Goal: Task Accomplishment & Management: Manage account settings

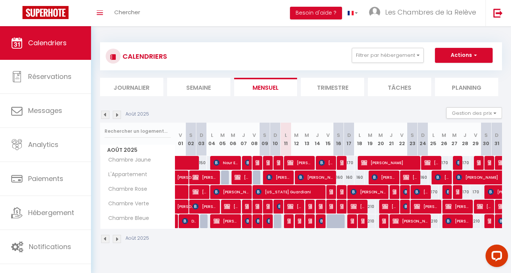
click at [353, 223] on img at bounding box center [353, 221] width 6 height 6
select select "OK"
select select "KO"
select select "0"
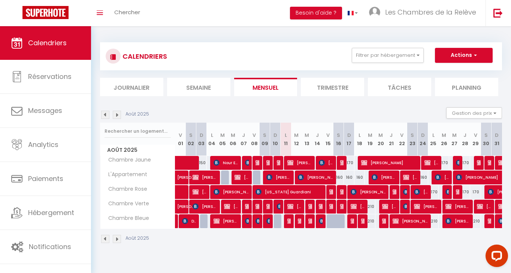
select select "1"
select select
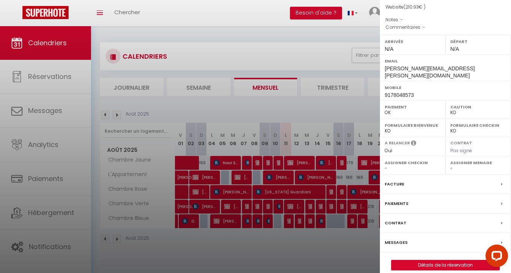
scroll to position [73, 0]
click at [420, 261] on link "Détails de la réservation" at bounding box center [445, 266] width 108 height 10
select select
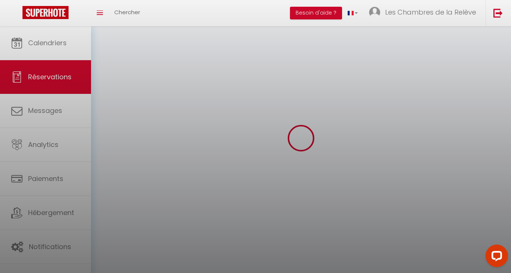
select select
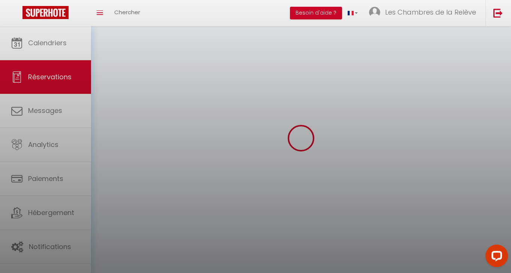
select select
checkbox input "false"
select select
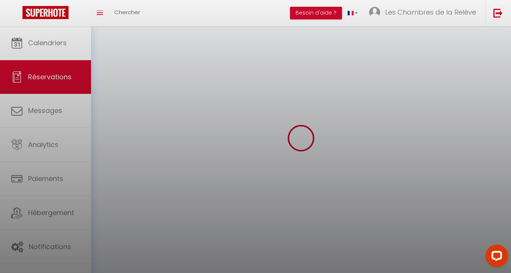
select select
checkbox input "false"
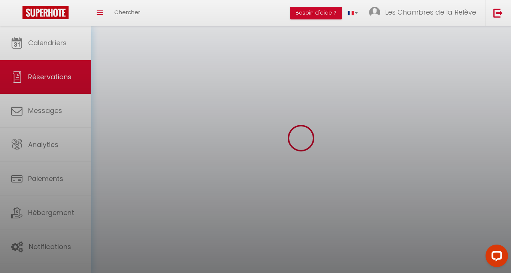
select select
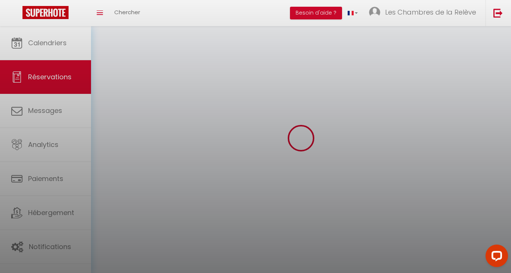
checkbox input "false"
select select
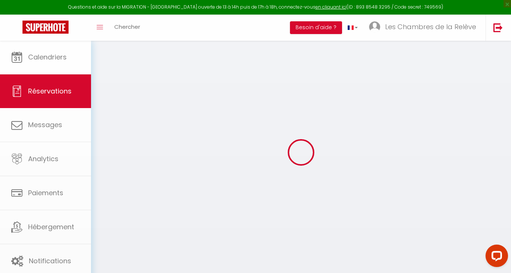
select select
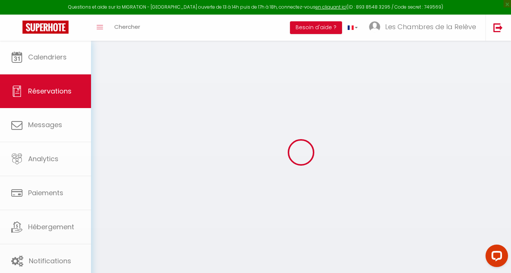
select select
checkbox input "false"
type input "Cindy"
type input "Greene"
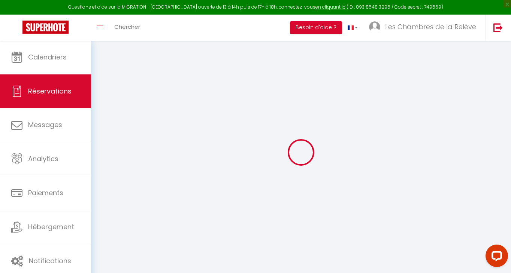
type input "cindy@cindy-greene.com"
type input "9178048573"
type input "75009"
type input "15 rue Bellefond"
type input "Paris"
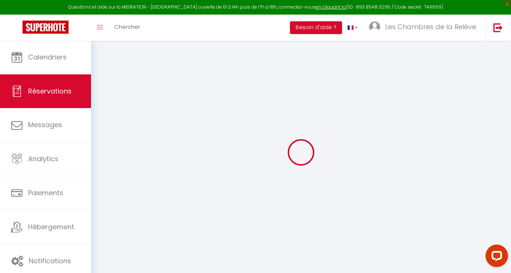
select select "FR"
select select "35023"
select select "1"
type input "Dim 17 Août 2025"
select select
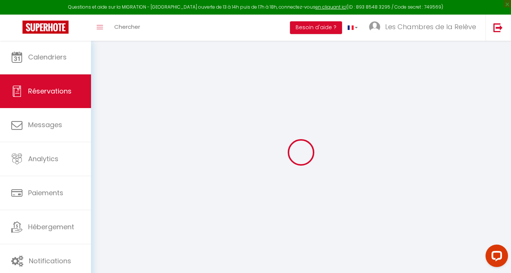
type input "Lun 18 Août 2025"
select select
type input "1"
select select "12"
select select
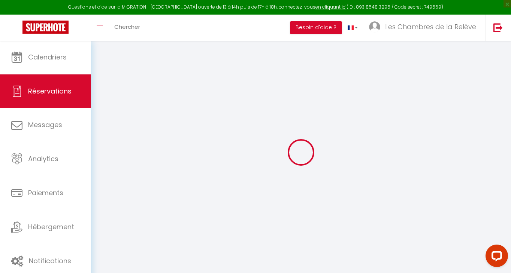
type input "210"
checkbox input "false"
type input "0"
select select "69"
type input "0"
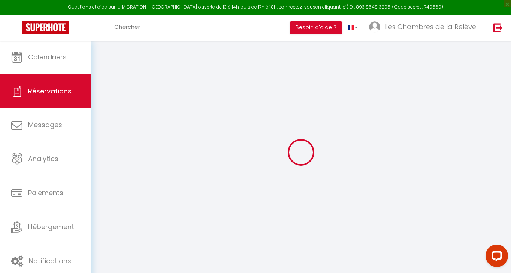
type input "0"
select select
select select "14"
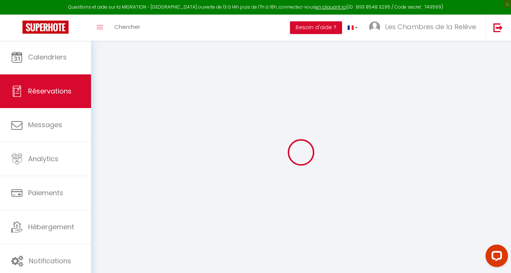
checkbox input "false"
select select
checkbox input "false"
select select
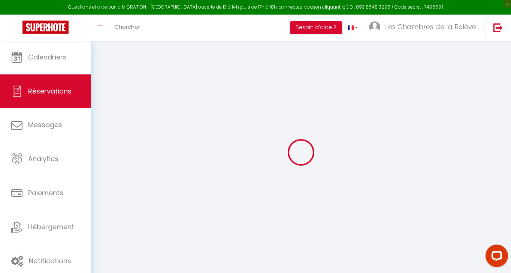
select select
checkbox input "false"
select select
checkbox input "false"
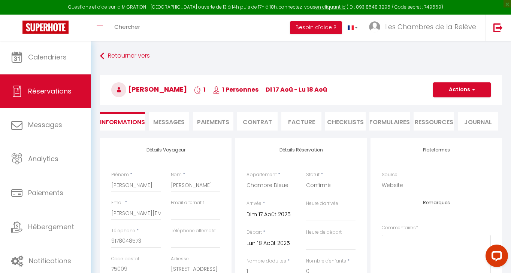
type input "0.93"
select select
checkbox input "false"
select select
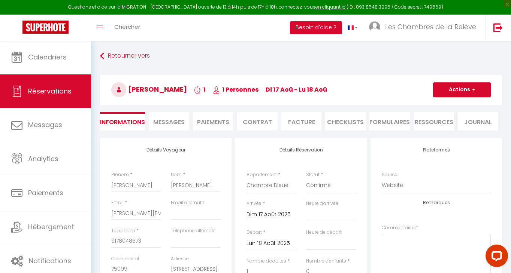
select select
click at [468, 90] on button "Actions" at bounding box center [462, 89] width 58 height 15
click at [448, 127] on link "Supprimer" at bounding box center [453, 126] width 59 height 10
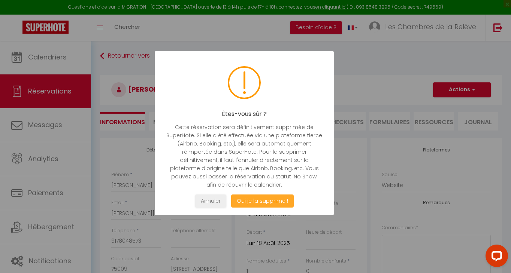
click at [290, 201] on button "Oui je la supprime !" at bounding box center [262, 201] width 63 height 13
select select "not_cancelled"
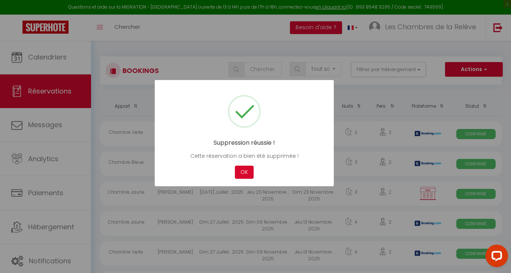
click at [243, 180] on div "Suppression réussie ! Cette réservation a bien été supprimée ! Not valid Cancel…" at bounding box center [244, 133] width 179 height 106
click at [244, 172] on button "OK" at bounding box center [244, 172] width 19 height 13
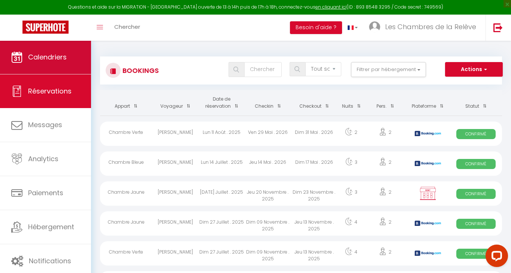
click at [76, 68] on link "Calendriers" at bounding box center [45, 57] width 91 height 34
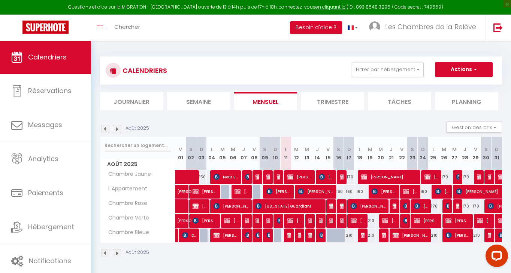
click at [319, 235] on img at bounding box center [322, 235] width 6 height 6
select select "OK"
select select "KO"
select select "0"
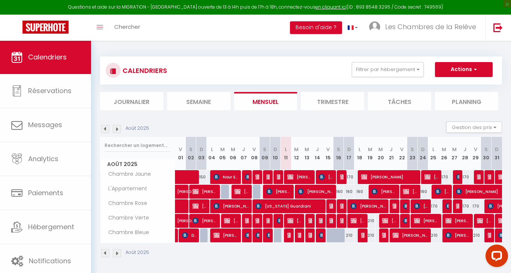
select select "1"
select select
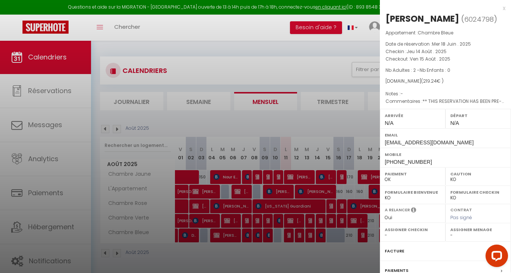
click at [323, 266] on div at bounding box center [255, 136] width 511 height 273
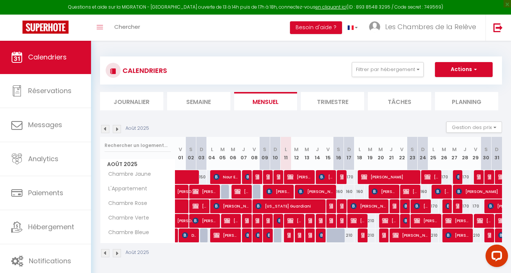
click at [269, 237] on img at bounding box center [269, 235] width 6 height 6
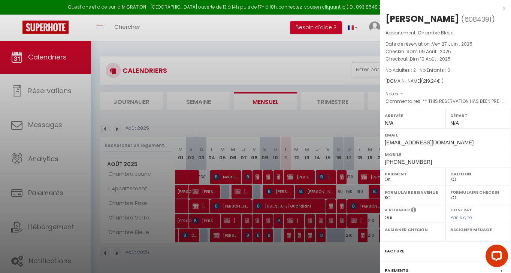
click at [262, 238] on div at bounding box center [255, 136] width 511 height 273
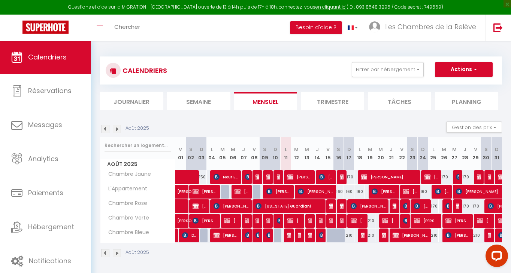
click at [256, 236] on img at bounding box center [258, 235] width 6 height 6
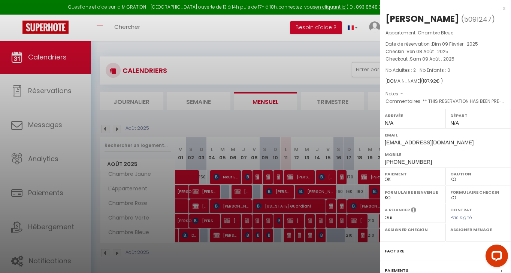
click at [256, 236] on div at bounding box center [255, 136] width 511 height 273
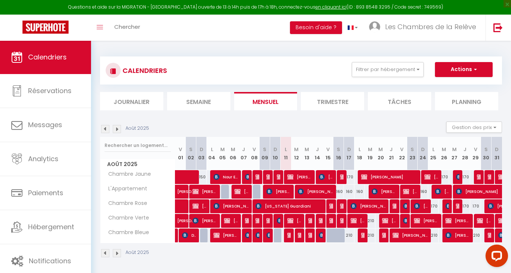
click at [247, 236] on img at bounding box center [248, 235] width 6 height 6
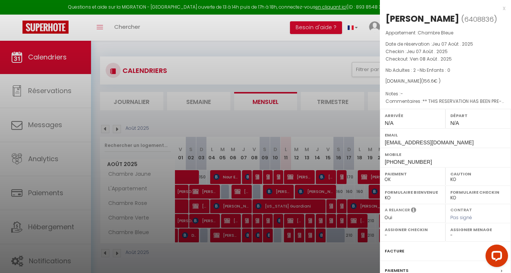
click at [255, 236] on div at bounding box center [255, 136] width 511 height 273
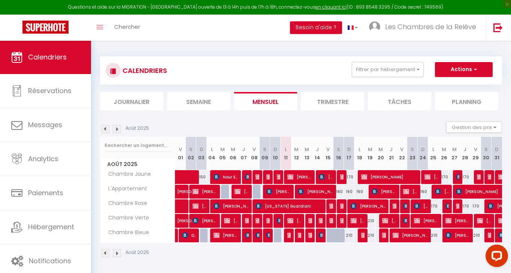
click at [341, 221] on img at bounding box center [343, 221] width 6 height 6
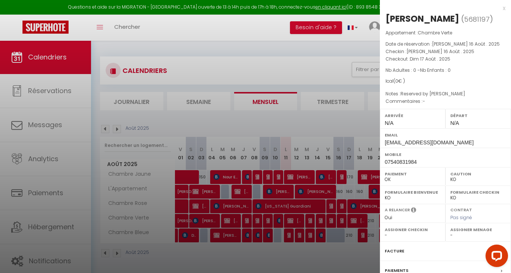
click at [334, 222] on div at bounding box center [255, 136] width 511 height 273
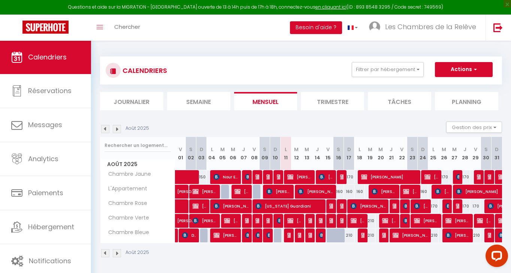
click at [334, 222] on div at bounding box center [330, 221] width 10 height 14
click at [330, 221] on img at bounding box center [332, 221] width 6 height 6
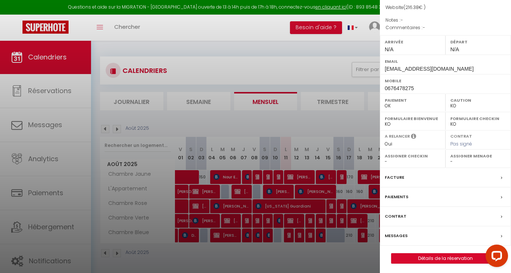
scroll to position [73, 0]
click at [423, 259] on link "Détails de la réservation" at bounding box center [445, 259] width 108 height 10
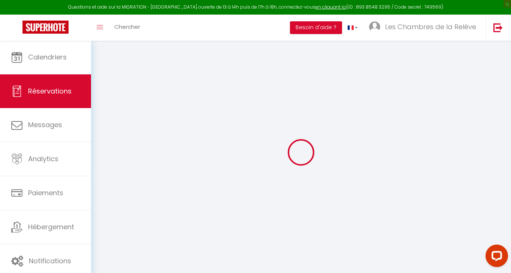
type input "[PERSON_NAME]"
type input "Cha"
type input "[EMAIL_ADDRESS][DOMAIN_NAME]"
type input "0676478275"
type input "31000"
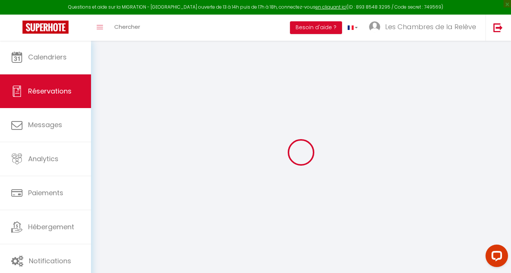
type input "[STREET_ADDRESS][PERSON_NAME]"
type input "[GEOGRAPHIC_DATA]"
select select "FR"
select select "35020"
select select "1"
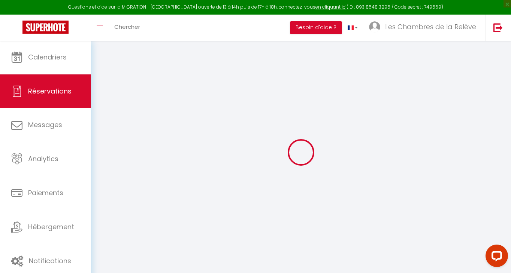
type input "Ven 15 Août 2025"
select select
type input "[PERSON_NAME] 16 Août 2025"
select select
type input "2"
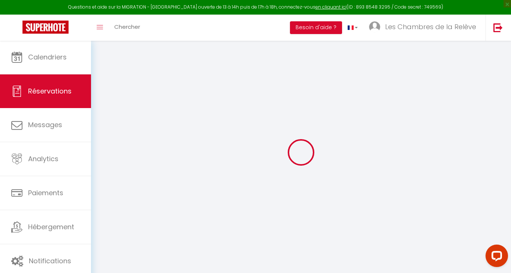
select select "12"
select select
type input "214.2"
checkbox input "false"
type input "0"
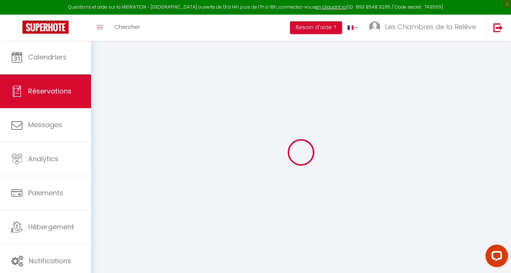
select select "69"
type input "0"
select select
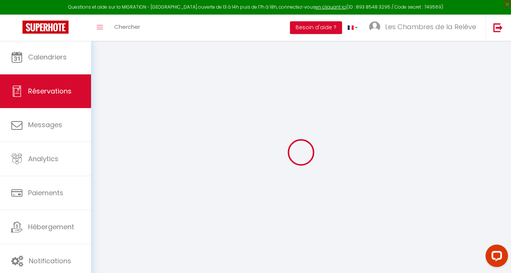
select select
select select "14"
checkbox input "false"
select select
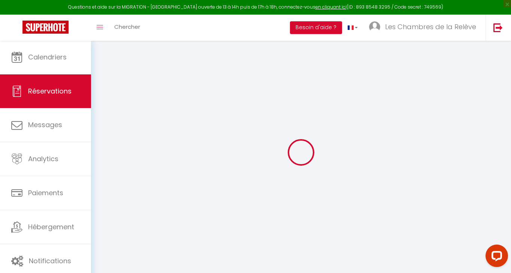
checkbox input "false"
select select
checkbox input "false"
select select
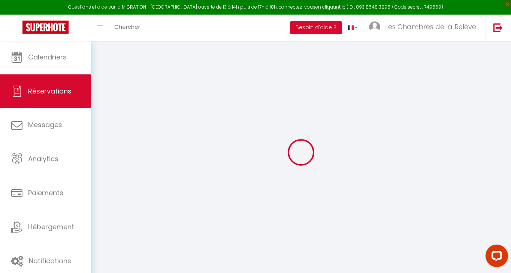
select select
checkbox input "false"
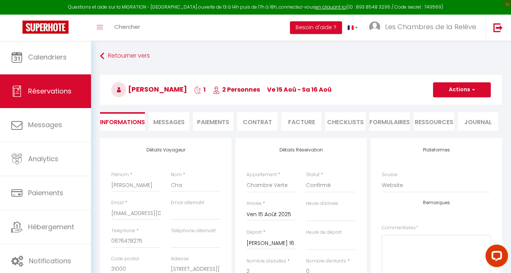
type input "2.18"
select select
checkbox input "false"
select select
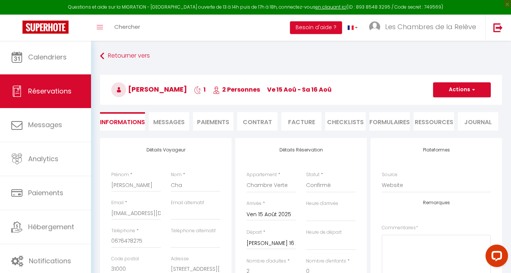
select select
select select "35023"
select select
checkbox input "false"
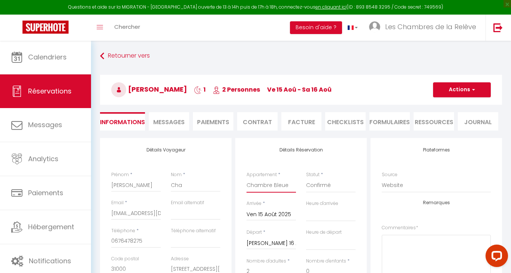
select select
checkbox input "false"
type input "1.86"
select select
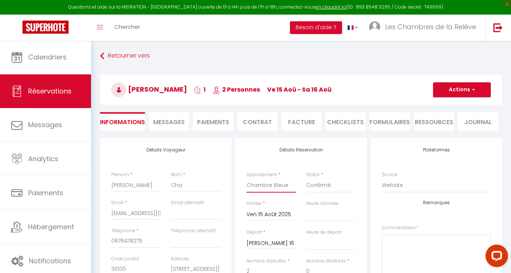
select select
type input "210"
checkbox input "false"
click at [260, 243] on input "[PERSON_NAME] 16 Août 2025" at bounding box center [270, 244] width 49 height 10
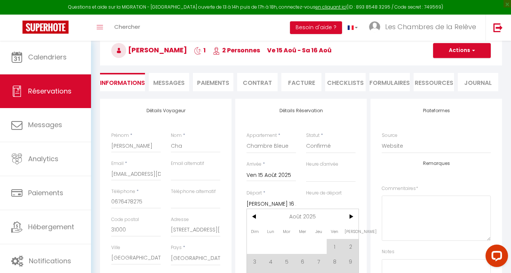
scroll to position [64, 0]
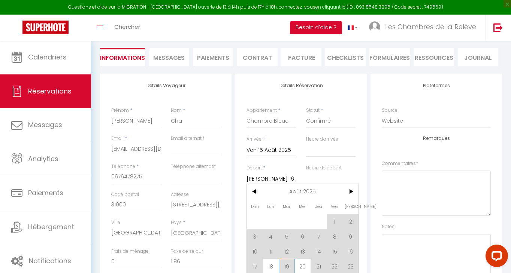
click at [278, 261] on span "19" at bounding box center [286, 266] width 16 height 15
type input "7.44"
select select
type input "Mar 19 Août 2025"
select select
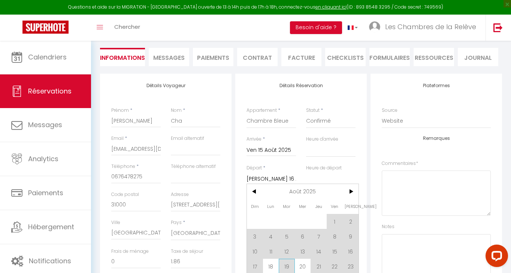
type input "420"
checkbox input "false"
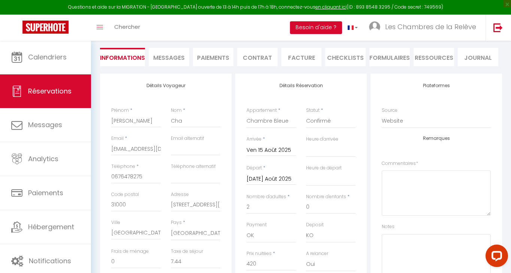
click at [285, 173] on div "Mar 19 Août 2025 < Août 2025 > Dim Lun Mar Mer Jeu Ven Sam 1 2 3 4 5 6 7 8 9 10…" at bounding box center [270, 178] width 49 height 13
click at [285, 176] on input "Mar 19 Août 2025" at bounding box center [270, 179] width 49 height 10
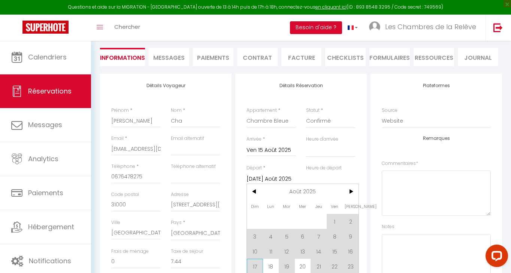
click at [253, 267] on span "17" at bounding box center [255, 266] width 16 height 15
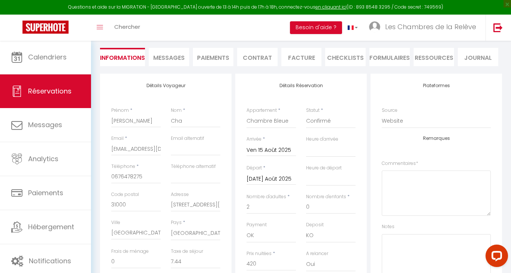
type input "3.72"
select select
type input "Dim 17 Août 2025"
select select
type input "210"
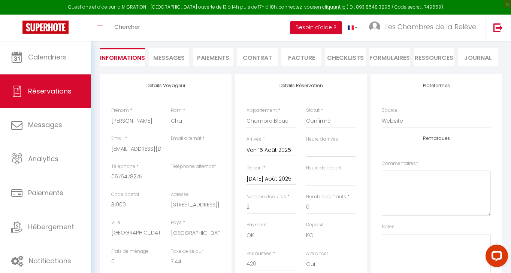
checkbox input "false"
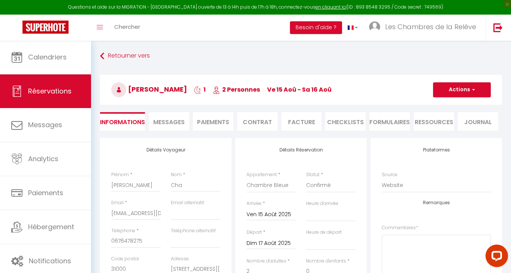
scroll to position [0, 0]
click at [478, 89] on button "Actions" at bounding box center [462, 89] width 58 height 15
click at [455, 104] on link "Enregistrer" at bounding box center [453, 106] width 59 height 10
select select
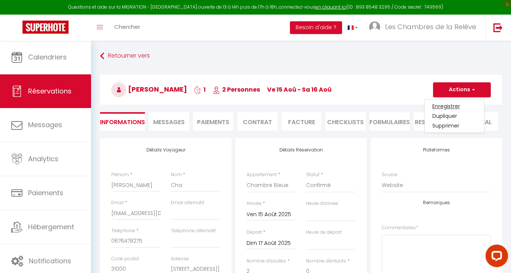
checkbox input "false"
select select
checkbox input "false"
click at [460, 89] on button "Actions" at bounding box center [462, 89] width 58 height 15
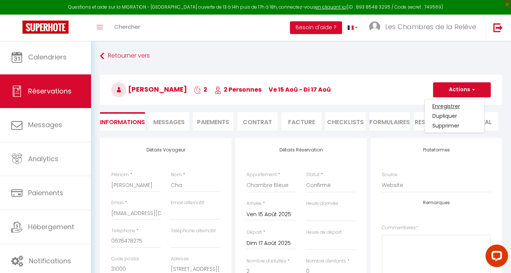
click at [447, 107] on link "Enregistrer" at bounding box center [453, 106] width 59 height 10
select select
checkbox input "false"
select select
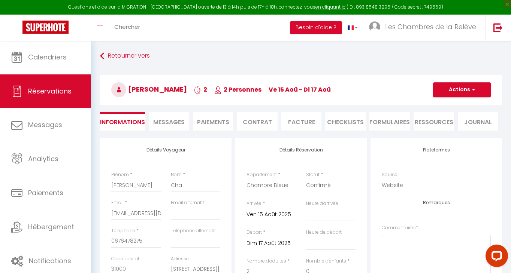
select select
checkbox input "false"
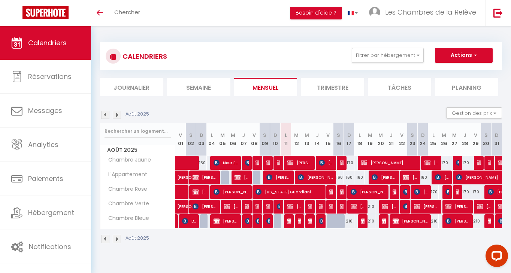
click at [332, 224] on div at bounding box center [331, 221] width 10 height 14
type input "210"
type input "Ven 15 Août 2025"
type input "[PERSON_NAME] 16 Août 2025"
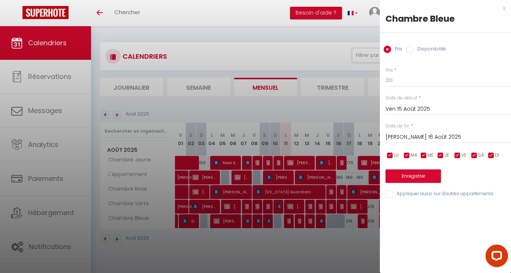
click at [416, 49] on label "Disponibilité" at bounding box center [429, 50] width 32 height 8
click at [413, 49] on input "Disponibilité" at bounding box center [409, 49] width 7 height 7
radio input "true"
radio input "false"
click at [402, 171] on button "Enregistrer" at bounding box center [412, 176] width 55 height 13
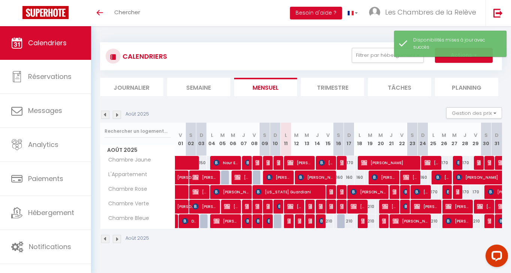
click at [341, 220] on div at bounding box center [342, 221] width 10 height 14
select select "1"
type input "[PERSON_NAME] 16 Août 2025"
type input "Dim 17 Août 2025"
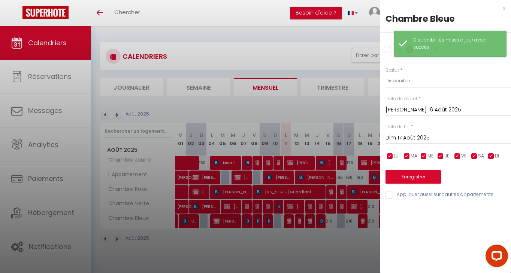
click at [412, 177] on button "Enregistrer" at bounding box center [412, 176] width 55 height 13
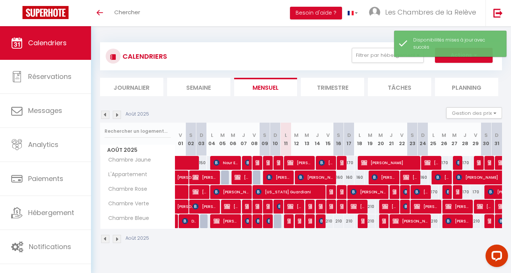
click at [331, 208] on img at bounding box center [332, 207] width 6 height 6
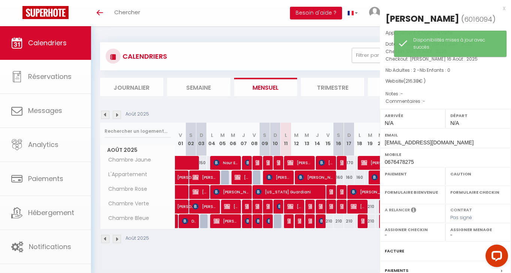
select select "OK"
select select "KO"
select select "0"
select select "1"
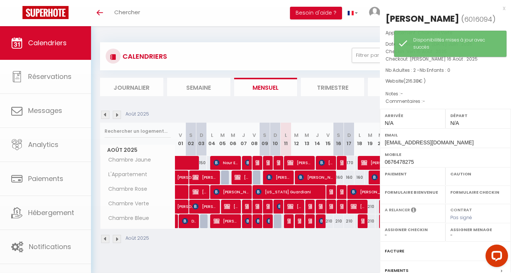
select select
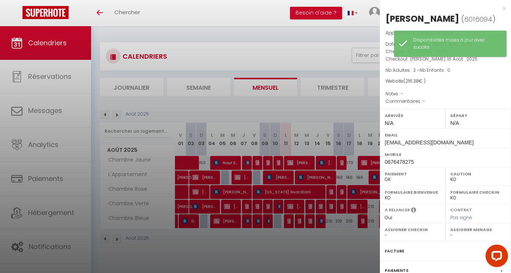
click at [315, 101] on div at bounding box center [255, 136] width 511 height 273
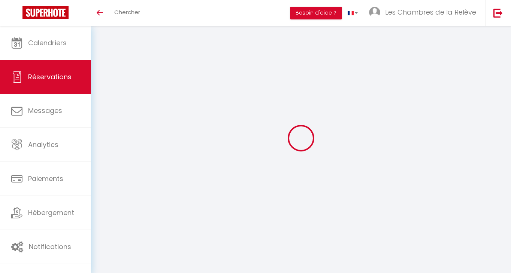
select select
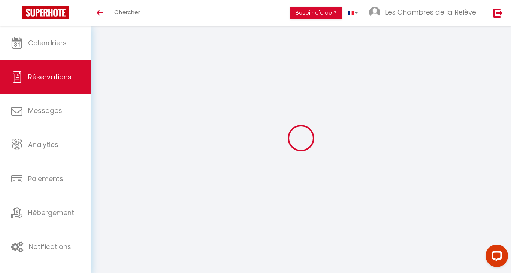
type input "[PERSON_NAME]"
type input "Cha"
type input "[EMAIL_ADDRESS][DOMAIN_NAME]"
type input "0676478275"
type input "31000"
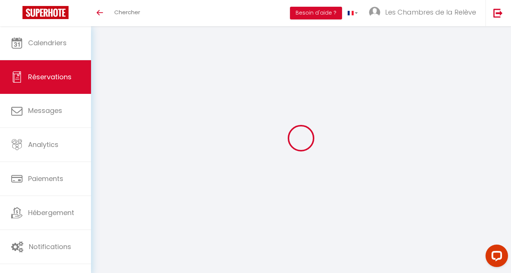
type input "[STREET_ADDRESS][PERSON_NAME]"
type input "[GEOGRAPHIC_DATA]"
select select "FR"
select select "35020"
select select "1"
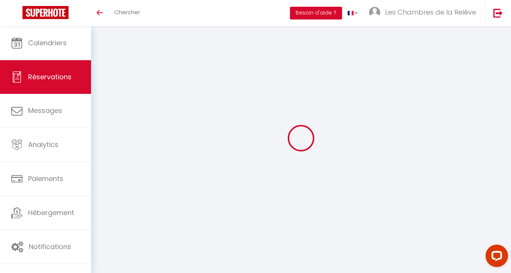
type input "Ven 15 Août 2025"
select select
type input "[PERSON_NAME] 16 Août 2025"
select select
type input "2"
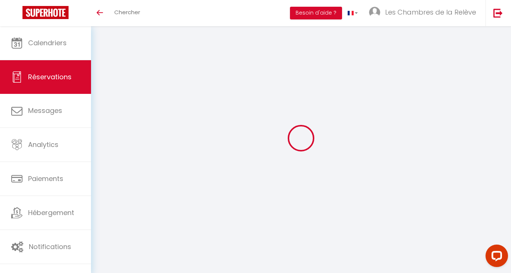
select select "12"
select select
type input "214.2"
checkbox input "false"
type input "0"
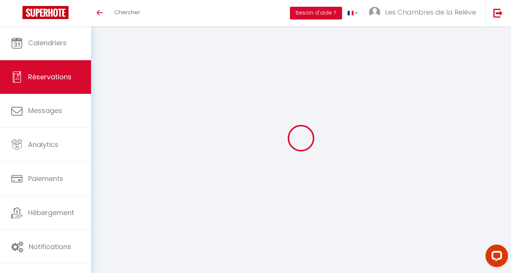
select select "69"
type input "0"
select select
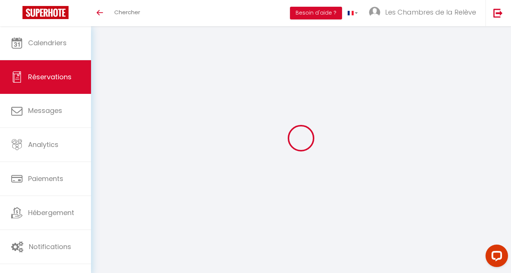
select select
select select "14"
checkbox input "false"
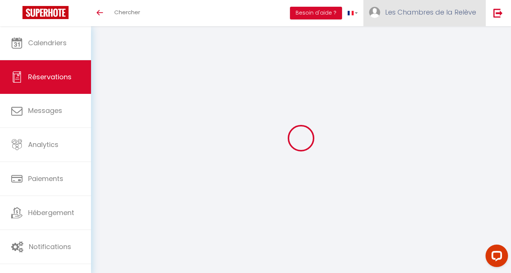
select select
checkbox input "false"
select select
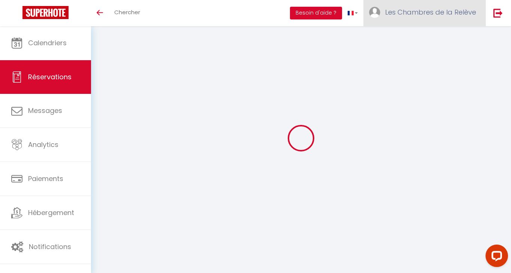
checkbox input "false"
select select
checkbox input "false"
type input "2.18"
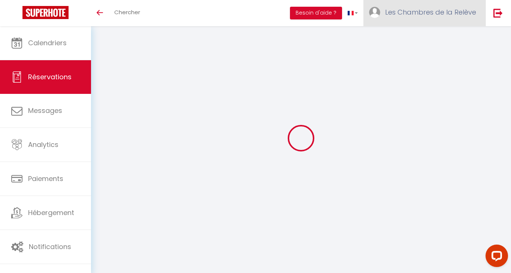
select select
checkbox input "false"
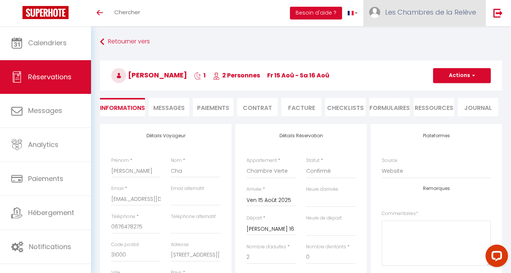
select select
checkbox input "false"
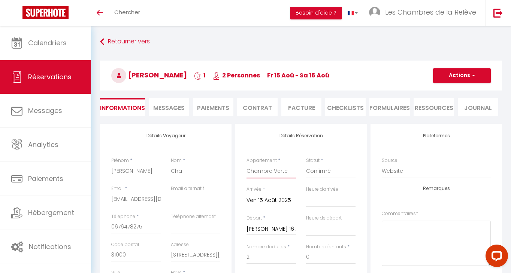
select select "35023"
select select
checkbox input "false"
type input "1.86"
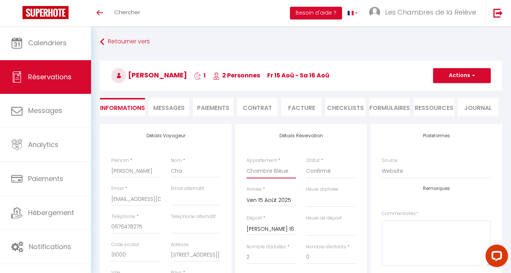
select select
type input "210"
checkbox input "false"
click at [265, 229] on input "[PERSON_NAME] 16 Août 2025" at bounding box center [270, 230] width 49 height 10
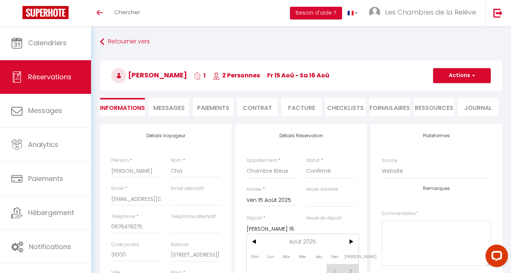
click at [265, 229] on input "[PERSON_NAME] 16 Août 2025" at bounding box center [270, 230] width 49 height 10
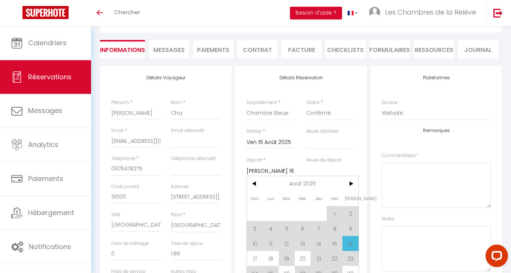
scroll to position [71, 0]
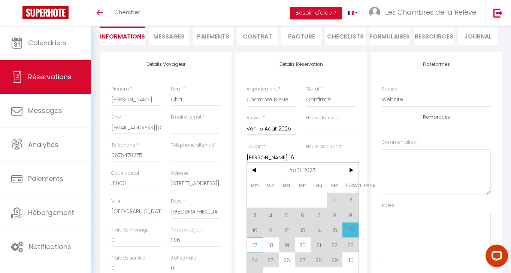
click at [253, 246] on span "17" at bounding box center [255, 245] width 16 height 15
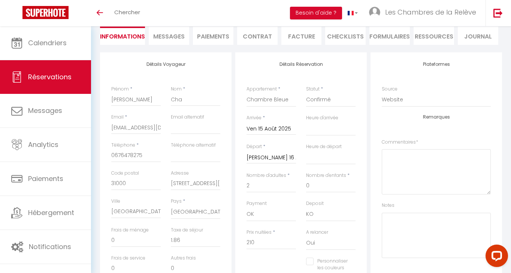
type input "3.72"
select select
type input "Dim 17 Août 2025"
select select
type input "420"
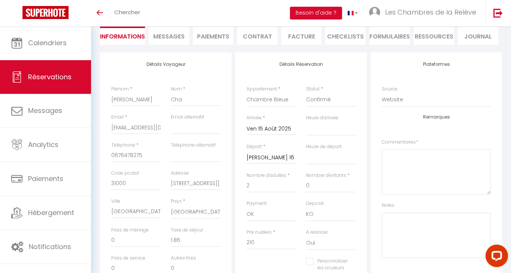
checkbox input "false"
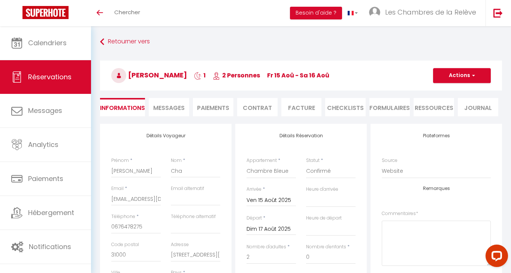
scroll to position [0, 0]
click at [464, 77] on button "Actions" at bounding box center [462, 75] width 58 height 15
click at [452, 91] on link "Enregistrer" at bounding box center [453, 92] width 59 height 10
select select
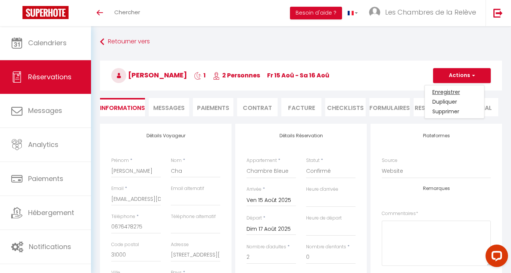
checkbox input "false"
select select
checkbox input "false"
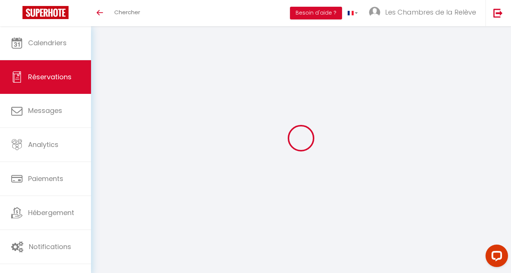
select select
checkbox input "false"
select select
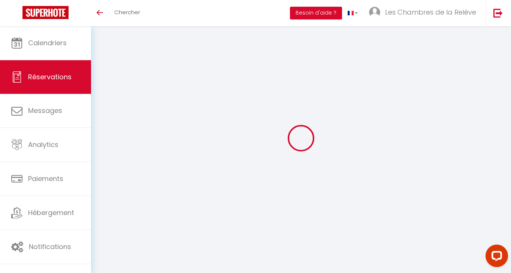
checkbox input "false"
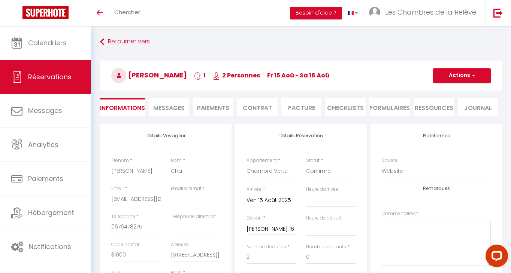
type input "2.18"
select select
checkbox input "false"
select select
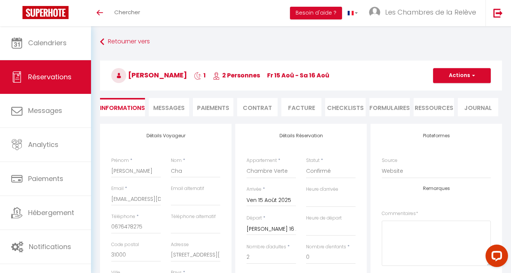
select select
select select "35023"
select select
checkbox input "false"
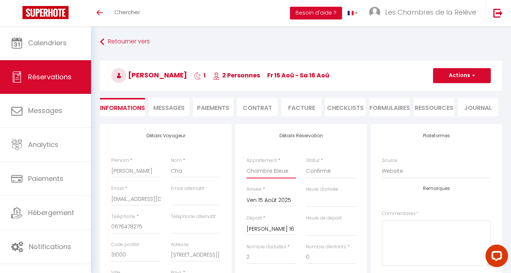
select select
checkbox input "false"
type input "1.86"
select select
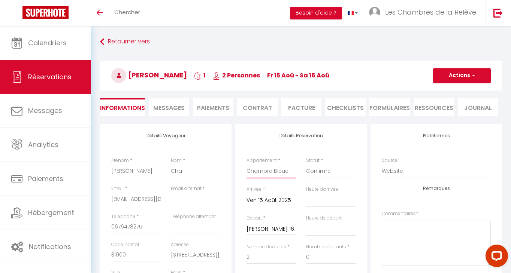
select select
type input "210"
checkbox input "false"
click at [461, 76] on button "Actions" at bounding box center [462, 75] width 58 height 15
click at [451, 91] on link "Enregistrer" at bounding box center [453, 92] width 59 height 10
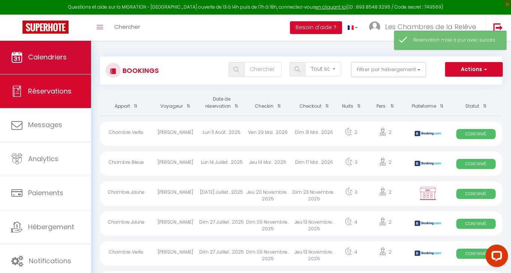
click at [82, 58] on link "Calendriers" at bounding box center [45, 57] width 91 height 34
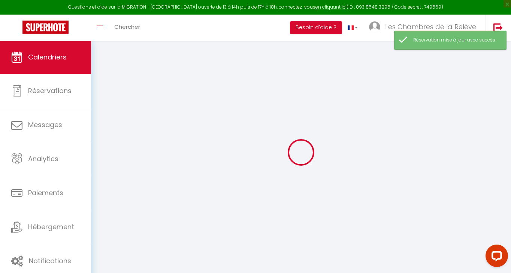
select select
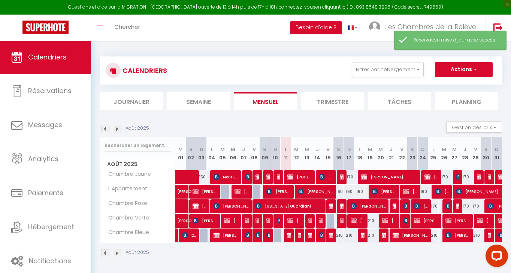
click at [330, 237] on img at bounding box center [332, 235] width 6 height 6
select select "OK"
select select "KO"
select select "0"
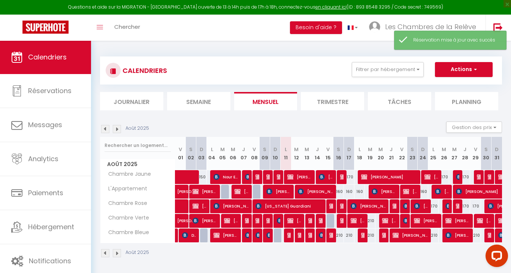
select select "1"
select select
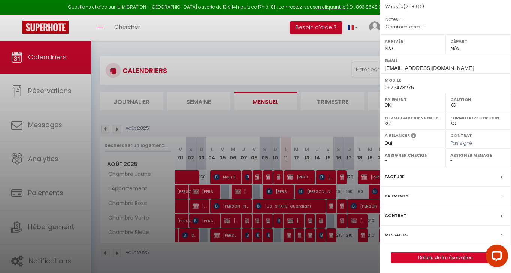
scroll to position [74, 0]
click at [417, 259] on link "Détails de la réservation" at bounding box center [445, 259] width 108 height 10
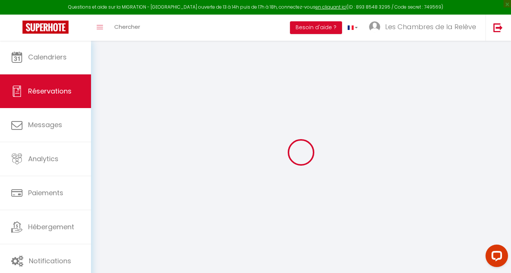
type input "[PERSON_NAME]"
type input "Cha"
type input "[EMAIL_ADDRESS][DOMAIN_NAME]"
type input "0676478275"
type input "31000"
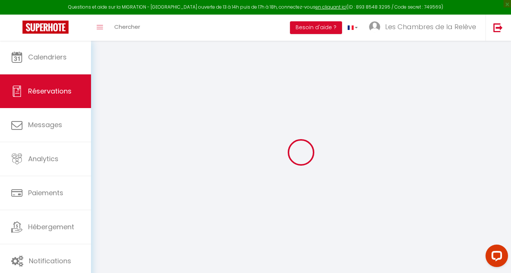
type input "[STREET_ADDRESS][PERSON_NAME]"
type input "[GEOGRAPHIC_DATA]"
select select "FR"
select select "35023"
select select "1"
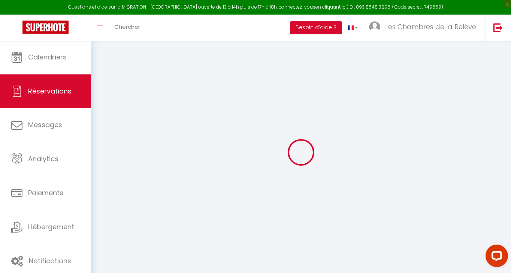
type input "Ven 15 Août 2025"
select select
type input "[PERSON_NAME] 16 Août 2025"
select select
type input "2"
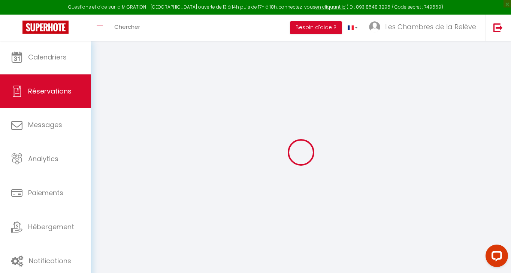
select select "12"
select select
type input "210"
checkbox input "false"
type input "0"
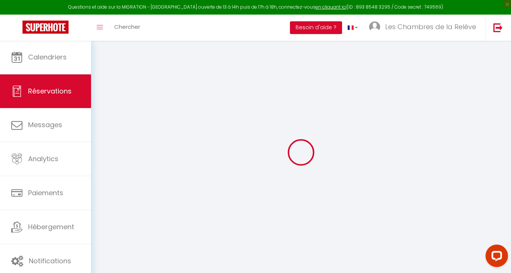
select select "69"
type input "0"
select select
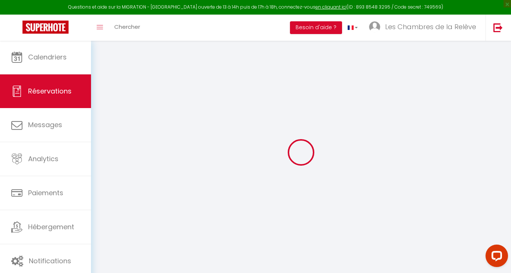
select select
select select "14"
checkbox input "false"
select select
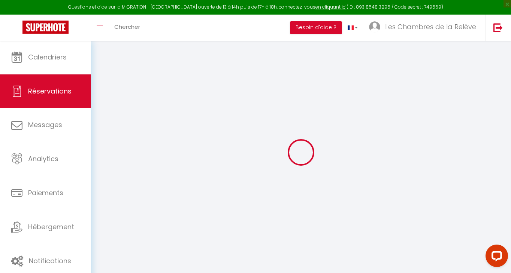
checkbox input "false"
select select
checkbox input "false"
select select
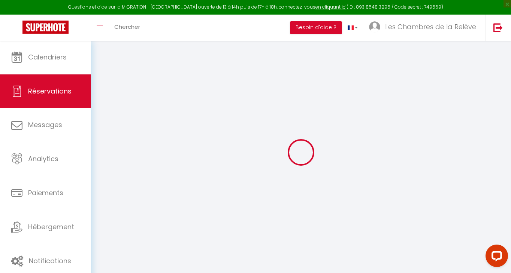
select select
checkbox input "false"
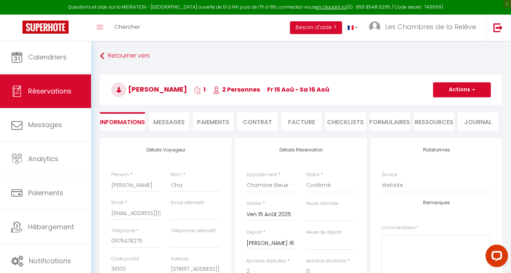
type input "1.86"
select select
checkbox input "false"
select select
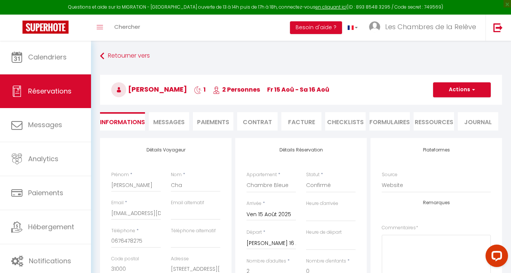
select select
click at [265, 239] on input "[PERSON_NAME] 16 Août 2025" at bounding box center [270, 244] width 49 height 10
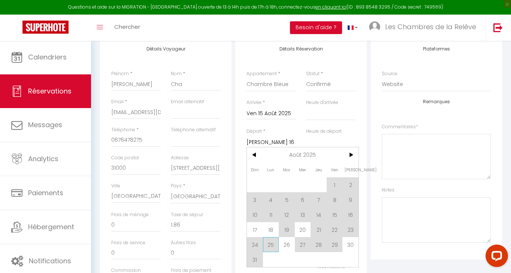
scroll to position [102, 0]
click at [257, 229] on span "17" at bounding box center [255, 229] width 16 height 15
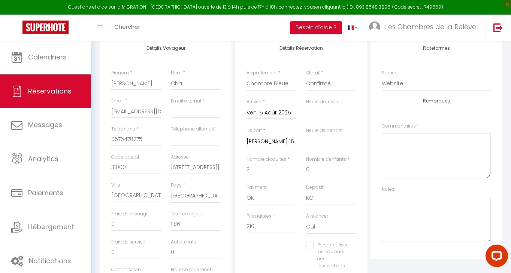
type input "3.72"
select select
type input "Dim 17 Août 2025"
select select
type input "420"
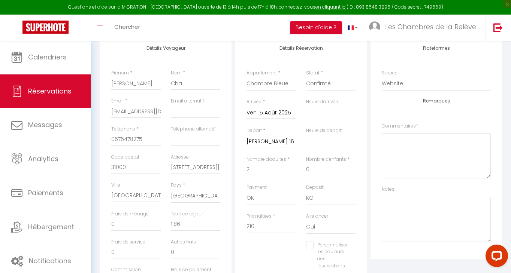
checkbox input "false"
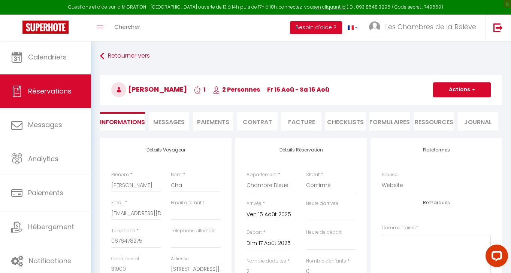
click at [475, 92] on button "Actions" at bounding box center [462, 89] width 58 height 15
click at [457, 110] on link "Enregistrer" at bounding box center [453, 106] width 59 height 10
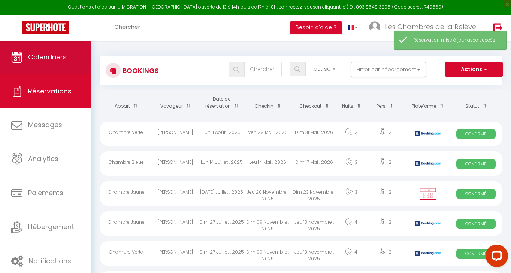
click at [45, 53] on link "Calendriers" at bounding box center [45, 57] width 91 height 34
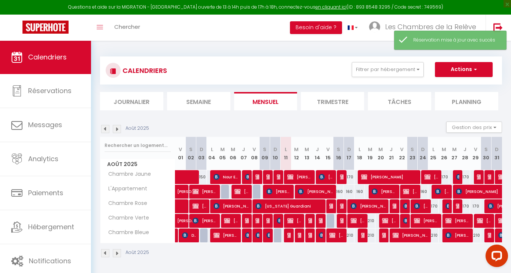
click at [335, 235] on img at bounding box center [332, 235] width 6 height 6
select select "OK"
select select "KO"
select select "0"
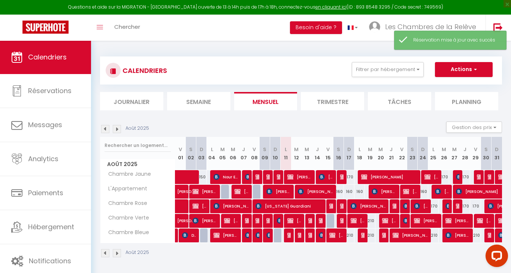
select select "1"
select select
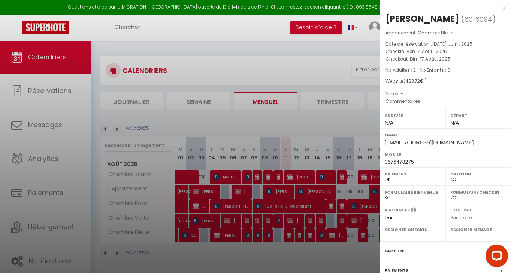
click at [59, 215] on div at bounding box center [255, 136] width 511 height 273
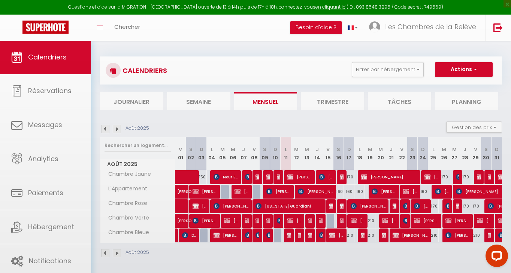
click at [64, 198] on link "Paiements" at bounding box center [45, 193] width 91 height 34
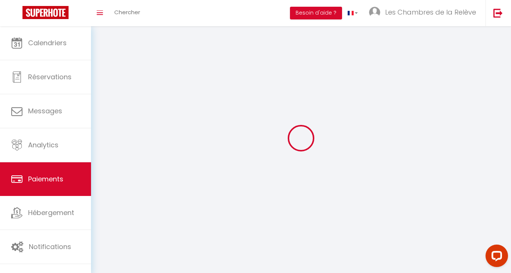
select select "2"
select select
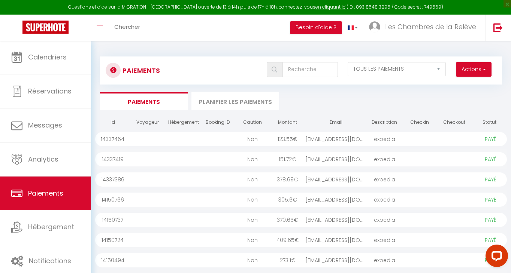
click at [481, 72] on span "button" at bounding box center [483, 68] width 4 height 7
click at [467, 91] on link "Créer nouveau lien caution" at bounding box center [445, 96] width 92 height 10
select select
select select "other"
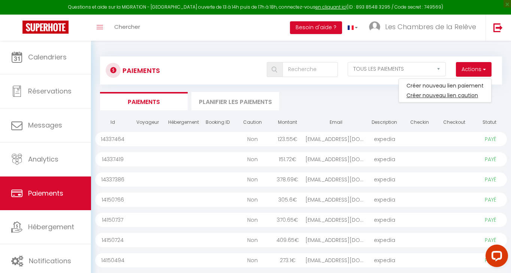
select select "7918"
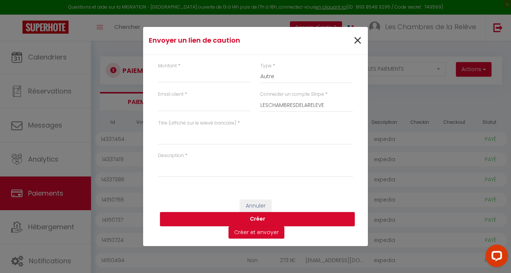
click at [358, 43] on span "×" at bounding box center [357, 41] width 9 height 22
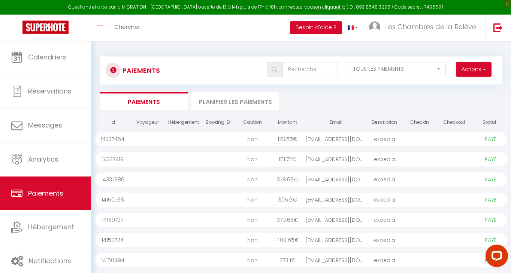
click at [484, 67] on span "button" at bounding box center [483, 68] width 4 height 7
click at [460, 85] on link "Créer nouveau lien paiement" at bounding box center [445, 86] width 92 height 10
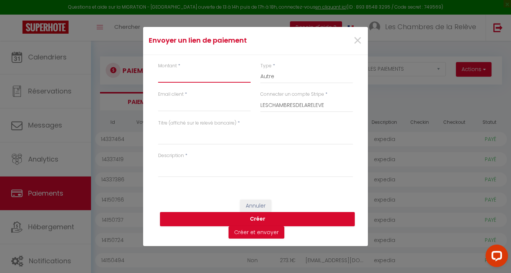
click at [186, 73] on input "Montant" at bounding box center [204, 75] width 92 height 13
type input "210"
click at [197, 106] on input "Email client" at bounding box center [204, 104] width 92 height 13
paste input "[EMAIL_ADDRESS][DOMAIN_NAME]"
type input "[EMAIL_ADDRESS][DOMAIN_NAME]"
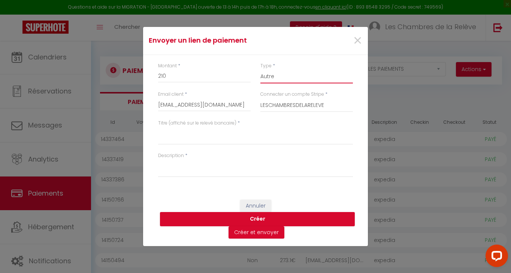
select select "nights"
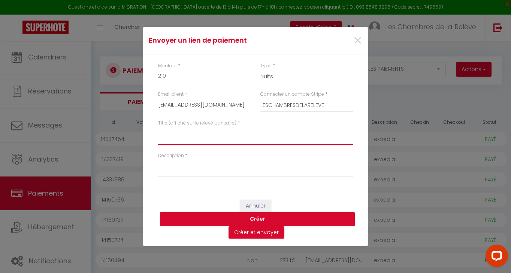
click at [195, 142] on textarea "Titre (affiché sur le relevé bancaire)" at bounding box center [255, 136] width 195 height 18
type textarea "Les Chambres de la Relève"
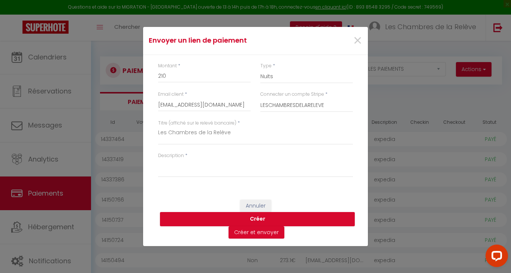
click at [192, 178] on div "Description *" at bounding box center [255, 168] width 204 height 33
click at [192, 174] on textarea "Description" at bounding box center [255, 168] width 195 height 18
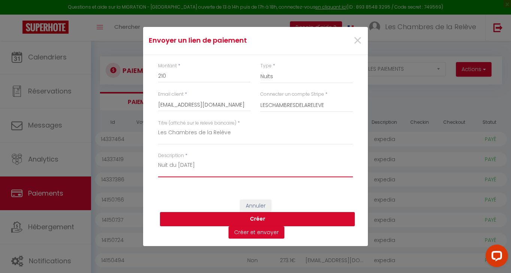
type textarea "Nuit du [DATE]"
click at [247, 219] on button "Créer" at bounding box center [257, 219] width 195 height 14
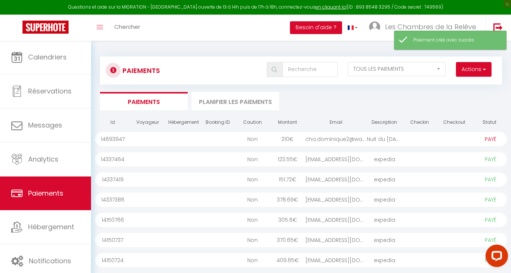
click at [448, 141] on div at bounding box center [453, 139] width 35 height 14
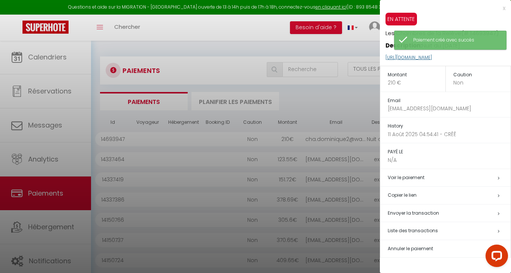
click at [432, 57] on link "[URL][DOMAIN_NAME]" at bounding box center [408, 57] width 46 height 6
click at [472, 63] on p "[URL][DOMAIN_NAME]" at bounding box center [447, 58] width 125 height 16
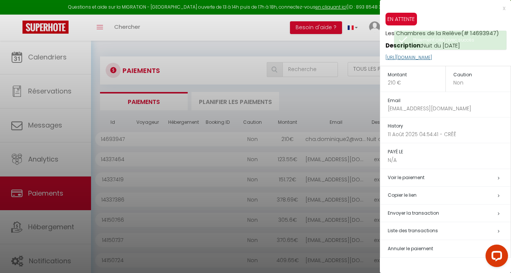
drag, startPoint x: 484, startPoint y: 57, endPoint x: 386, endPoint y: 57, distance: 98.4
click at [386, 57] on p "[URL][DOMAIN_NAME]" at bounding box center [447, 58] width 125 height 16
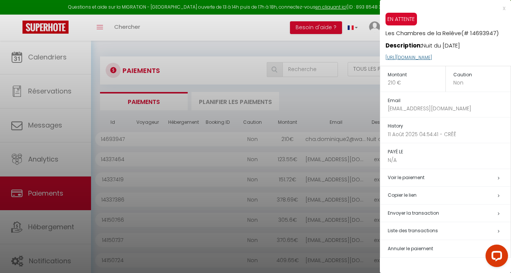
copy link "[URL][DOMAIN_NAME]"
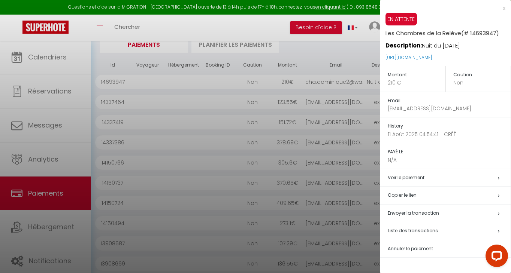
scroll to position [59, 0]
click at [140, 22] on div at bounding box center [255, 136] width 511 height 273
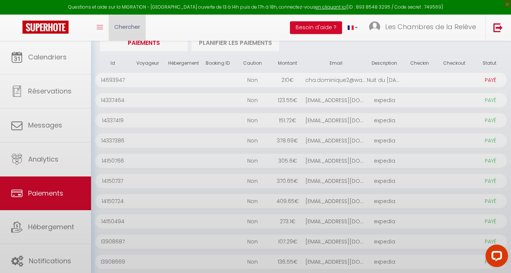
click at [132, 26] on span "Chercher" at bounding box center [127, 27] width 26 height 8
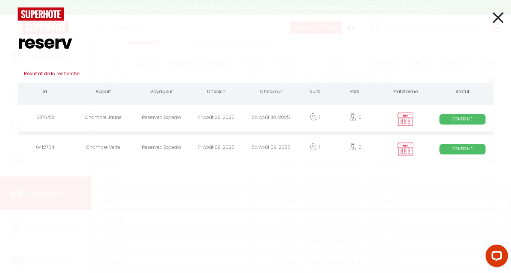
type input "reserv"
click at [149, 145] on div "Reserved Expedia" at bounding box center [161, 149] width 55 height 24
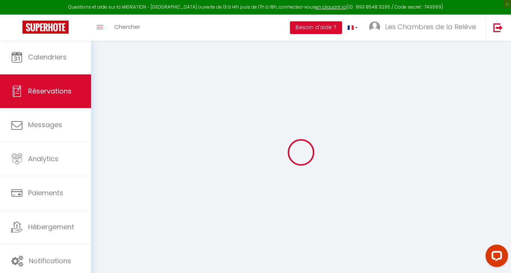
type input "Reserved"
type input "Expedia"
select select
select select "35020"
select select "1"
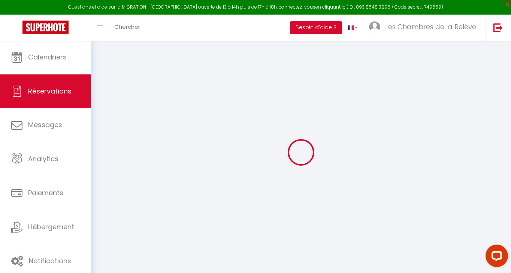
type input "Ven 08 Août 2025"
select select
type input "Sam 09 Août 2025"
select select
type input "0"
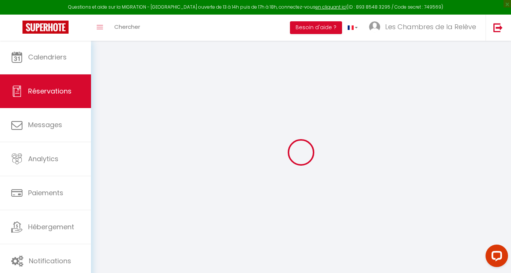
select select "12"
select select
checkbox input "false"
type input "0"
select select "73"
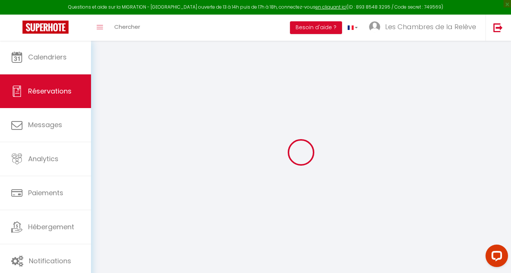
type input "0"
select select
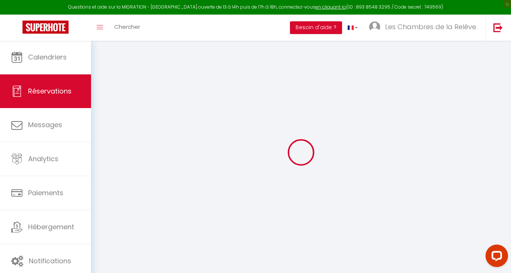
select select
select select "14"
checkbox input "false"
select select
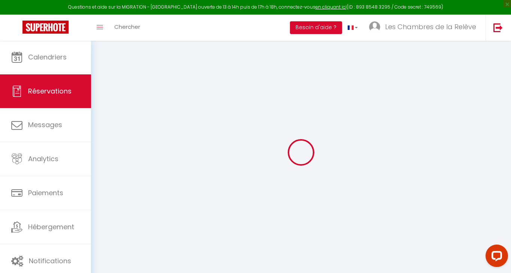
select select
checkbox input "false"
select select
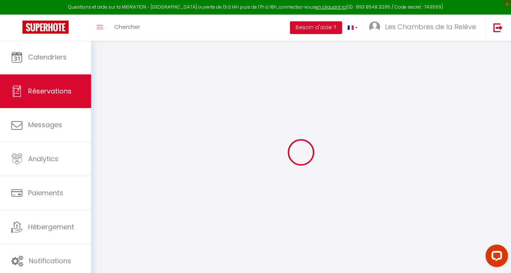
checkbox input "false"
select select
checkbox input "false"
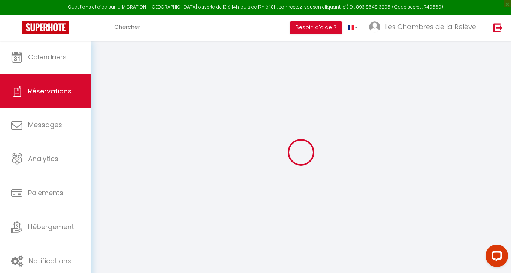
type textarea "Reserved by [PERSON_NAME]"
select select
checkbox input "false"
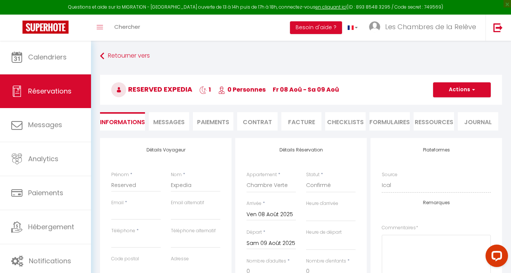
select select
checkbox input "false"
select select
click at [446, 94] on button "Actions" at bounding box center [462, 89] width 58 height 15
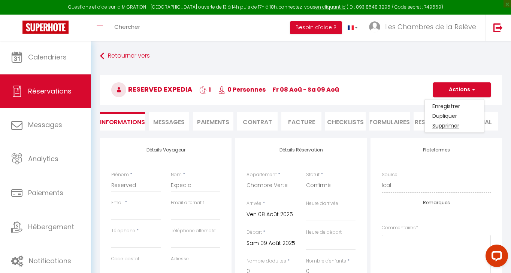
click at [442, 126] on link "Supprimer" at bounding box center [453, 126] width 59 height 10
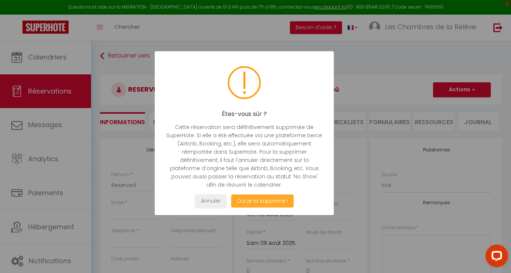
click at [251, 201] on button "Oui je la supprime !" at bounding box center [262, 201] width 63 height 13
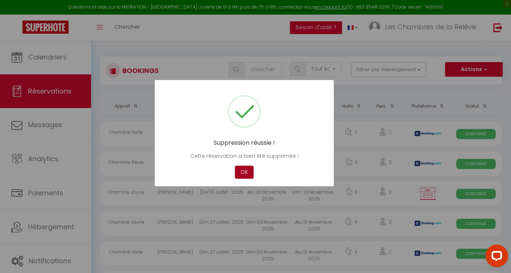
click at [244, 176] on button "OK" at bounding box center [244, 172] width 19 height 13
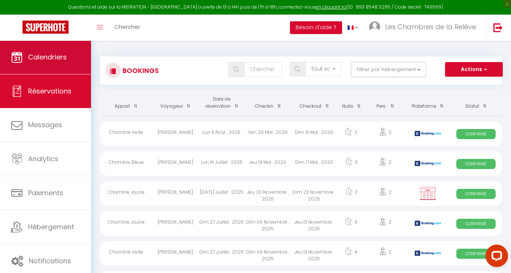
click at [65, 62] on span "Calendriers" at bounding box center [47, 56] width 39 height 9
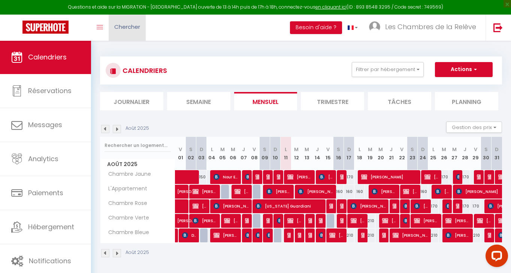
click at [132, 34] on link "Chercher" at bounding box center [127, 28] width 37 height 26
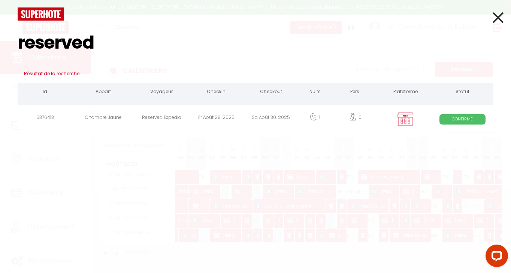
type input "reserved"
click at [161, 118] on div "Reserved Expedia" at bounding box center [161, 119] width 55 height 24
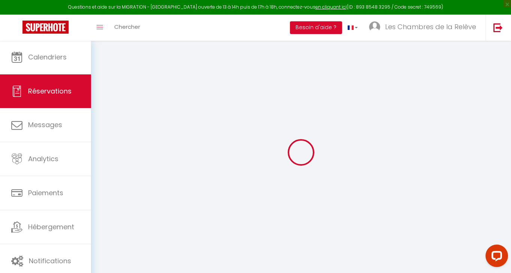
type input "Reserved"
type input "Expedia"
select select
select select "35017"
select select "1"
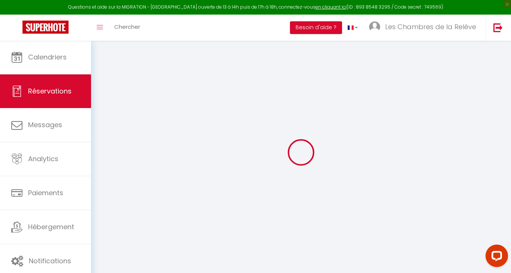
type input "Ven 29 Août 2025"
select select
type input "[PERSON_NAME] 30 Août 2025"
select select
type input "0"
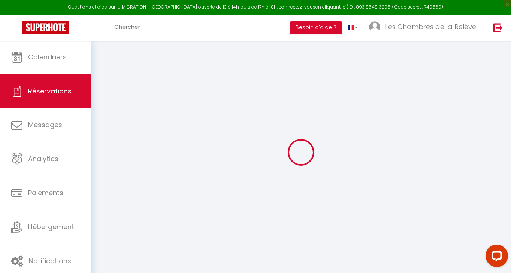
select select "12"
select select
checkbox input "false"
type input "0"
select select "73"
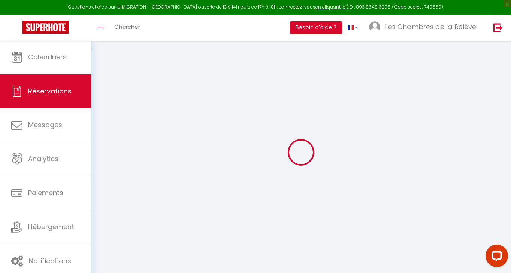
type input "0"
select select
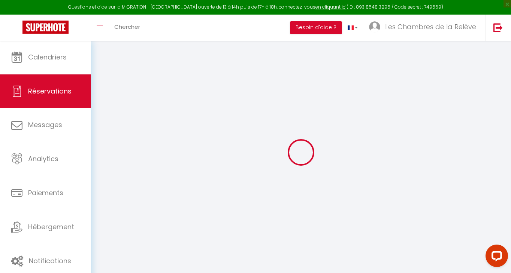
select select
select select "14"
checkbox input "false"
select select
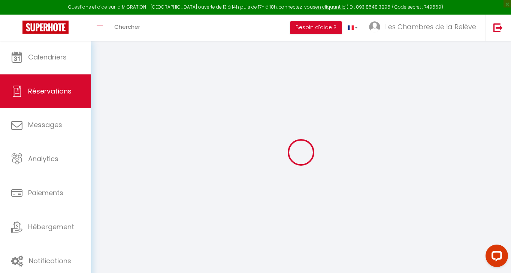
select select
checkbox input "false"
select select
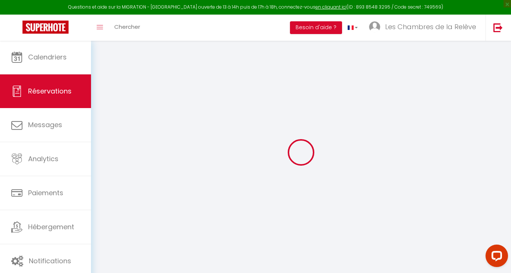
checkbox input "false"
select select
checkbox input "false"
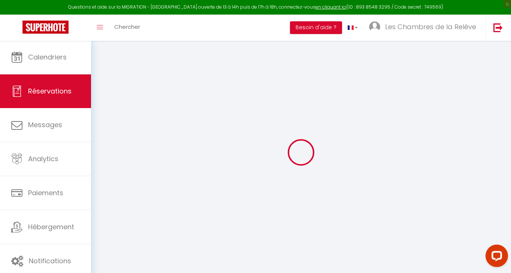
type textarea "Reserved by [PERSON_NAME]"
select select
checkbox input "false"
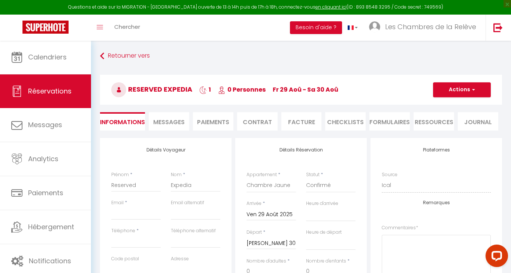
select select
checkbox input "false"
select select
click at [125, 184] on input "Reserved" at bounding box center [135, 185] width 49 height 13
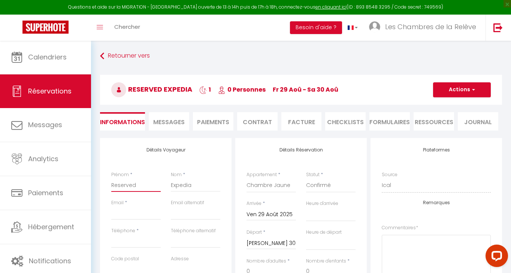
click at [125, 184] on input "Reserved" at bounding box center [135, 185] width 49 height 13
paste input "[PERSON_NAME]"
type input "[PERSON_NAME]"
select select
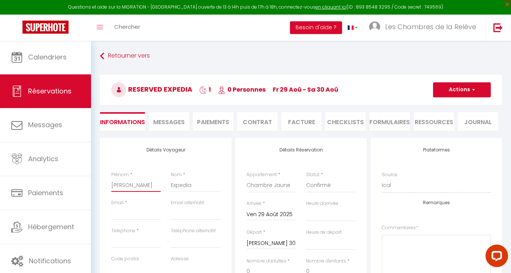
select select
checkbox input "false"
type input "[PERSON_NAME]"
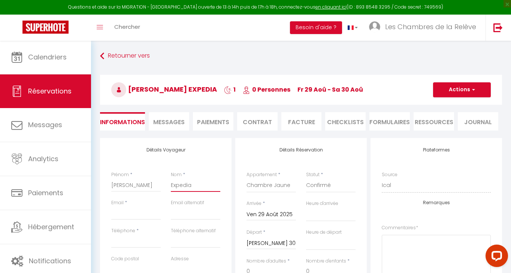
click at [183, 181] on input "Expedia" at bounding box center [195, 185] width 49 height 13
paste input "Balagh"
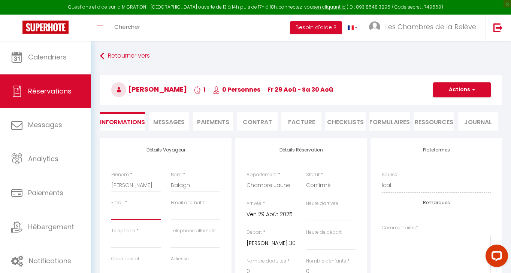
click at [135, 215] on input "Email client" at bounding box center [135, 213] width 49 height 13
paste input "[EMAIL_ADDRESS][DOMAIN_NAME]"
click at [135, 215] on input "[EMAIL_ADDRESS][DOMAIN_NAME]" at bounding box center [135, 213] width 49 height 13
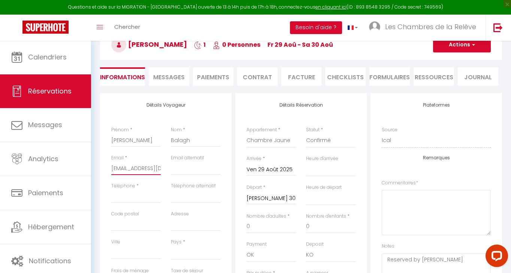
scroll to position [73, 0]
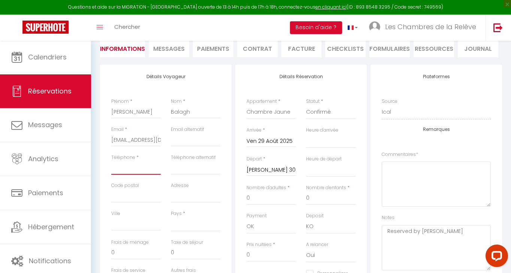
click at [144, 164] on input "Téléphone" at bounding box center [135, 167] width 49 height 13
paste input "[PHONE_NUMBER]"
click at [126, 167] on input "[PHONE_NUMBER]" at bounding box center [135, 167] width 49 height 13
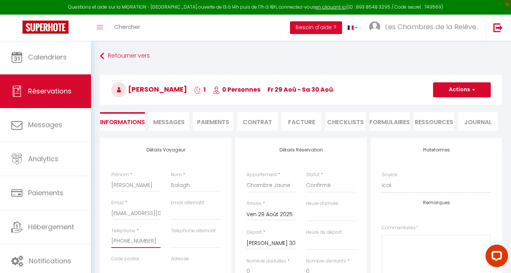
scroll to position [0, 0]
click at [469, 90] on button "Actions" at bounding box center [462, 89] width 58 height 15
click at [456, 106] on link "Enregistrer" at bounding box center [453, 106] width 59 height 10
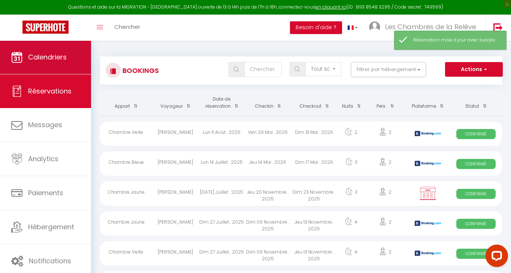
click at [66, 65] on link "Calendriers" at bounding box center [45, 57] width 91 height 34
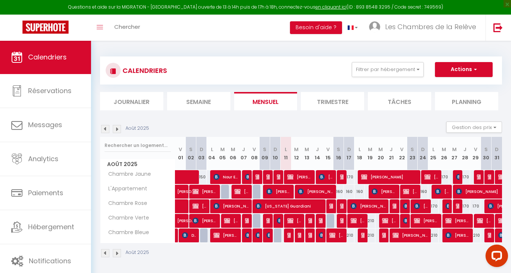
click at [330, 222] on div at bounding box center [331, 221] width 10 height 14
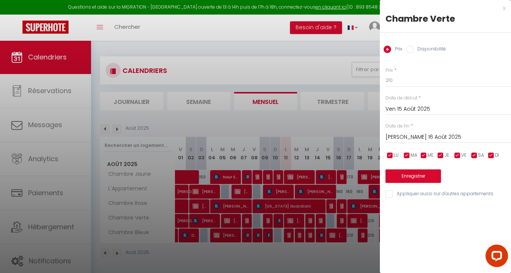
click at [434, 49] on label "Disponibilité" at bounding box center [429, 50] width 32 height 8
click at [413, 49] on input "Disponibilité" at bounding box center [409, 49] width 7 height 7
click at [422, 176] on button "Enregistrer" at bounding box center [412, 176] width 55 height 13
